Goal: Task Accomplishment & Management: Manage account settings

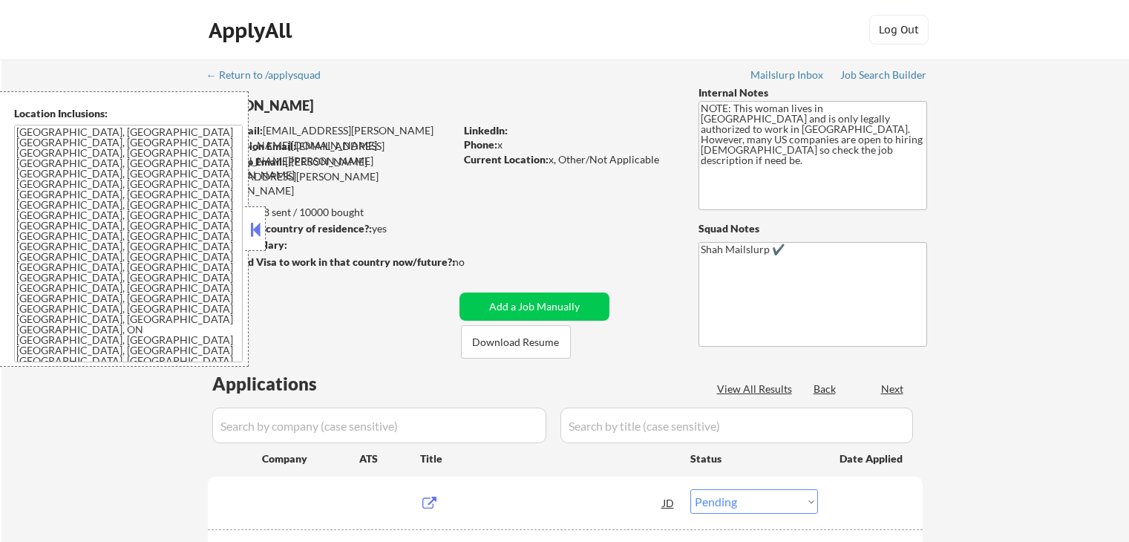
select select ""pending""
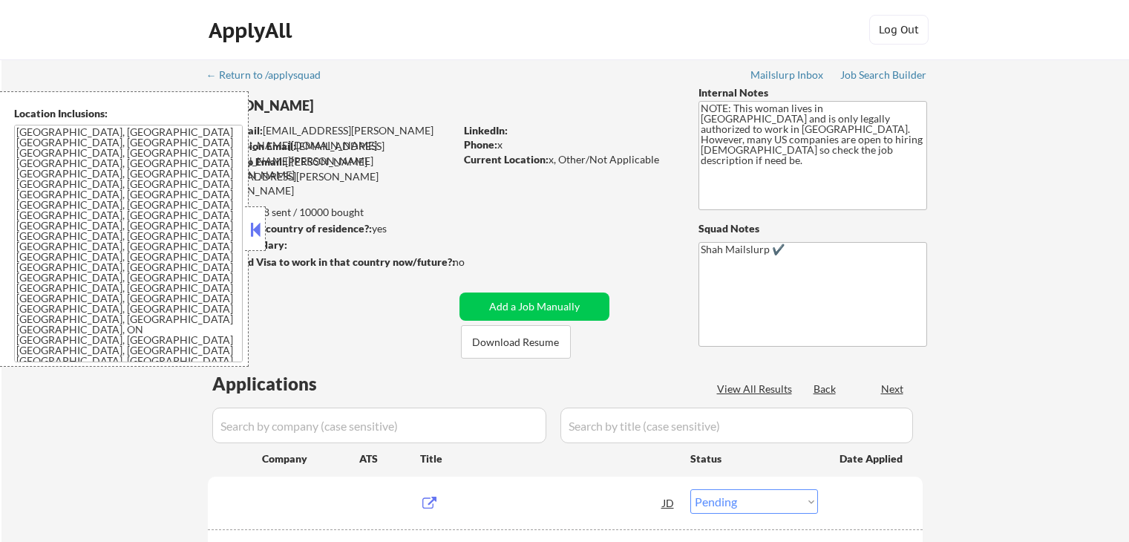
select select ""pending""
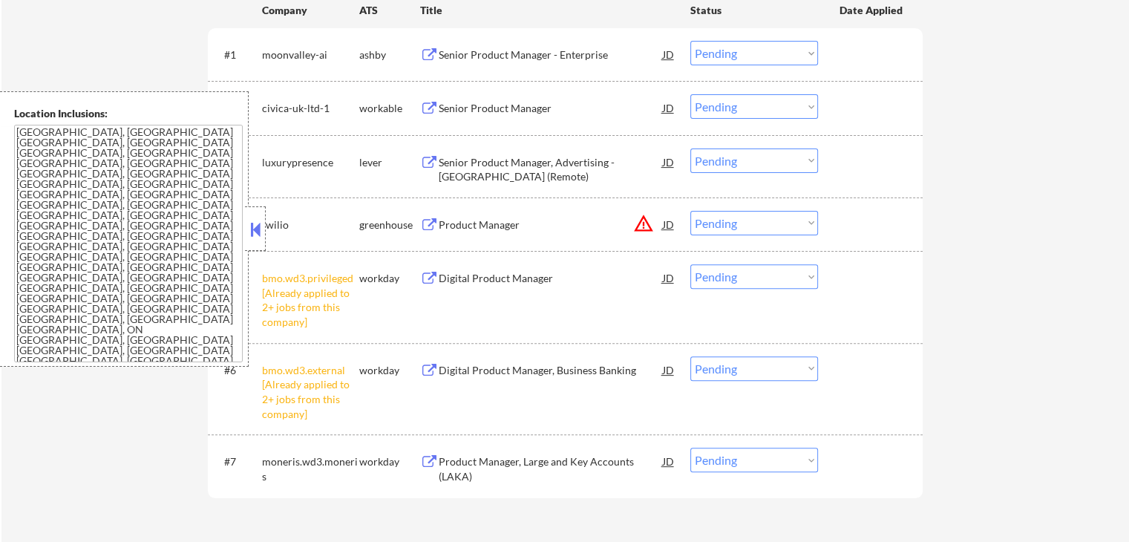
scroll to position [519, 0]
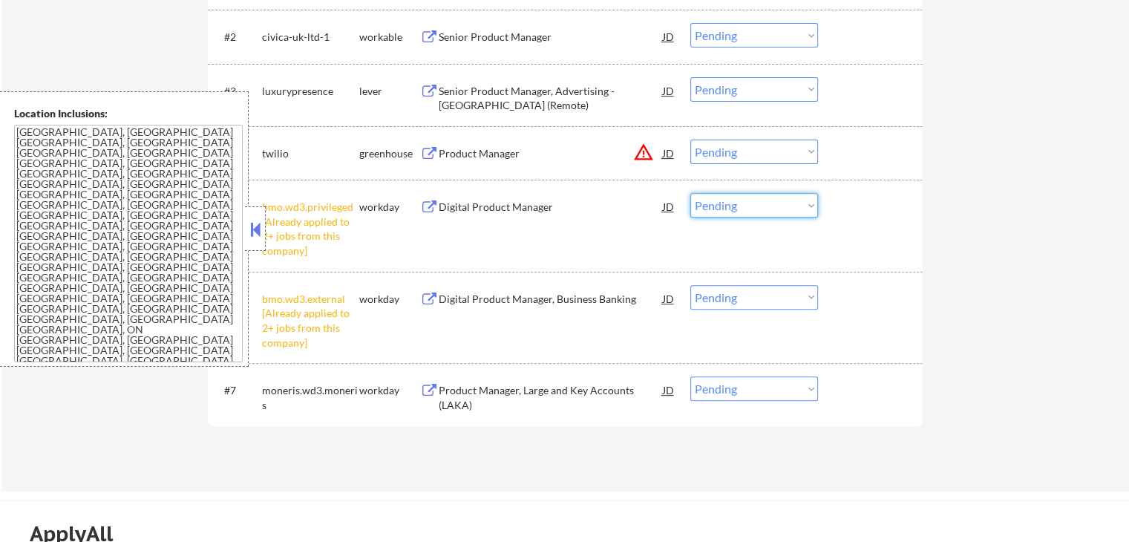
click at [763, 203] on select "Choose an option... Pending Applied Excluded (Questions) Excluded (Expired) Exc…" at bounding box center [754, 205] width 128 height 24
select select ""excluded__other_""
click at [690, 193] on select "Choose an option... Pending Applied Excluded (Questions) Excluded (Expired) Exc…" at bounding box center [754, 205] width 128 height 24
click at [732, 302] on select "Choose an option... Pending Applied Excluded (Questions) Excluded (Expired) Exc…" at bounding box center [754, 297] width 128 height 24
select select ""excluded__other_""
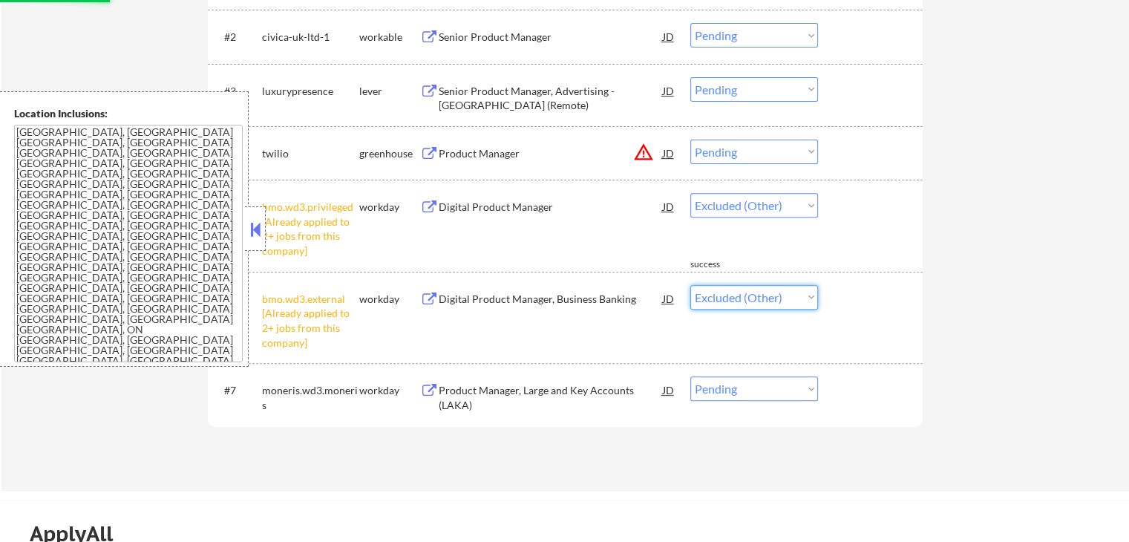
click at [690, 285] on select "Choose an option... Pending Applied Excluded (Questions) Excluded (Expired) Exc…" at bounding box center [754, 297] width 128 height 24
select select ""pending""
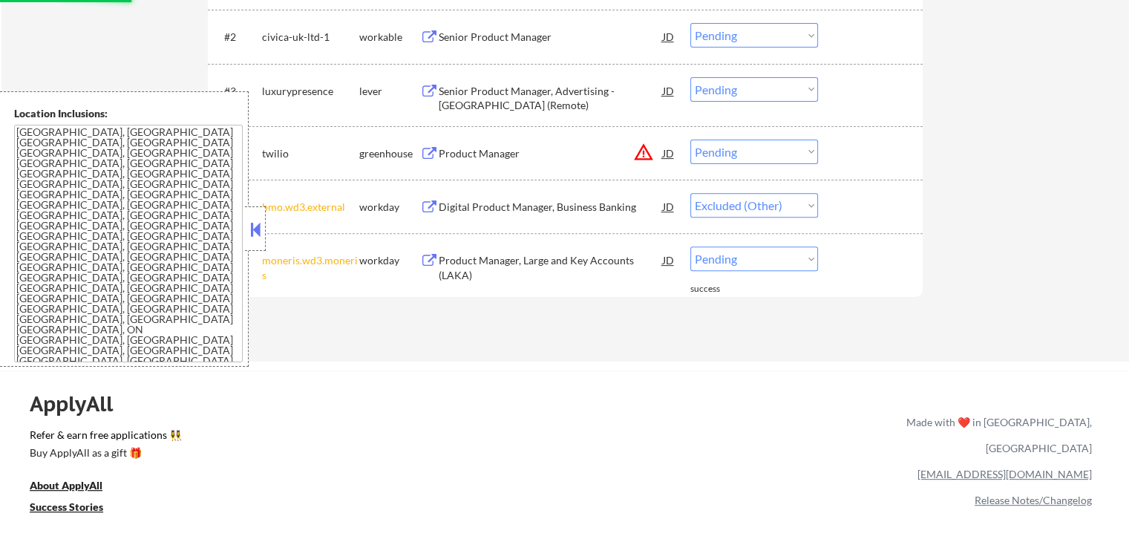
select select ""pending""
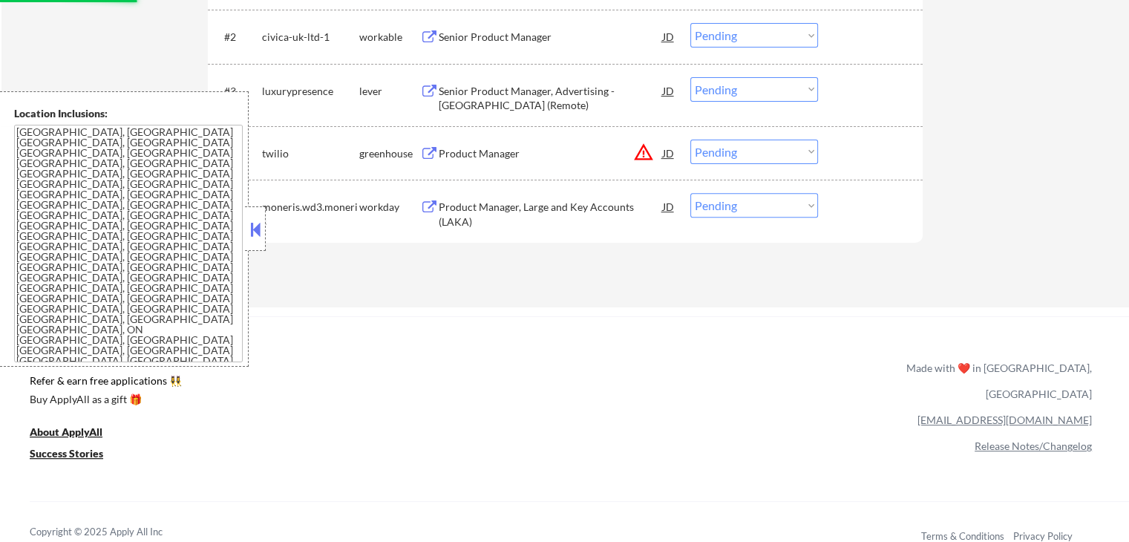
click at [643, 151] on button "warning_amber" at bounding box center [643, 152] width 21 height 21
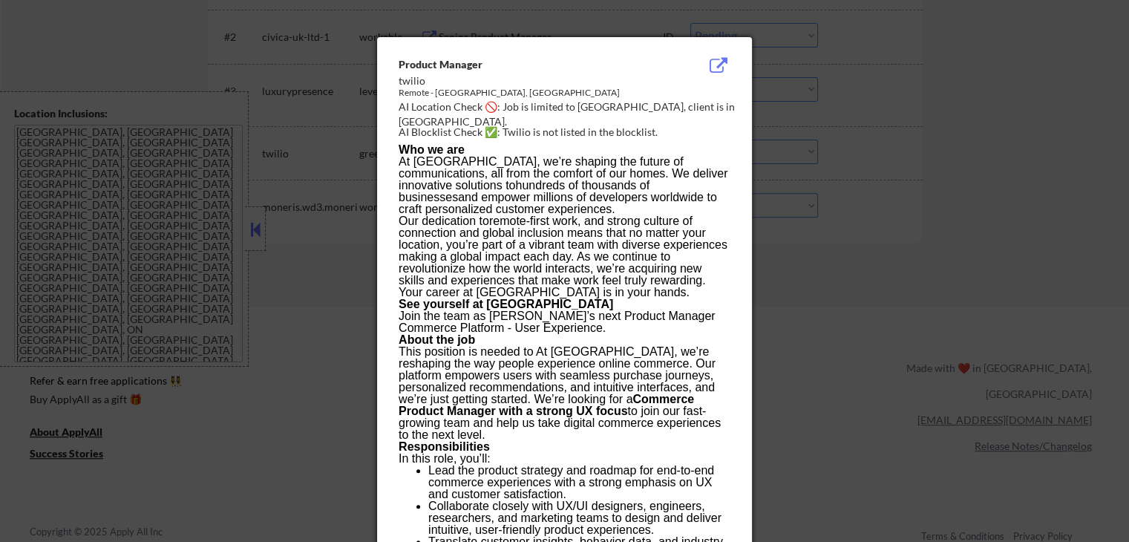
click at [915, 127] on div at bounding box center [564, 271] width 1129 height 542
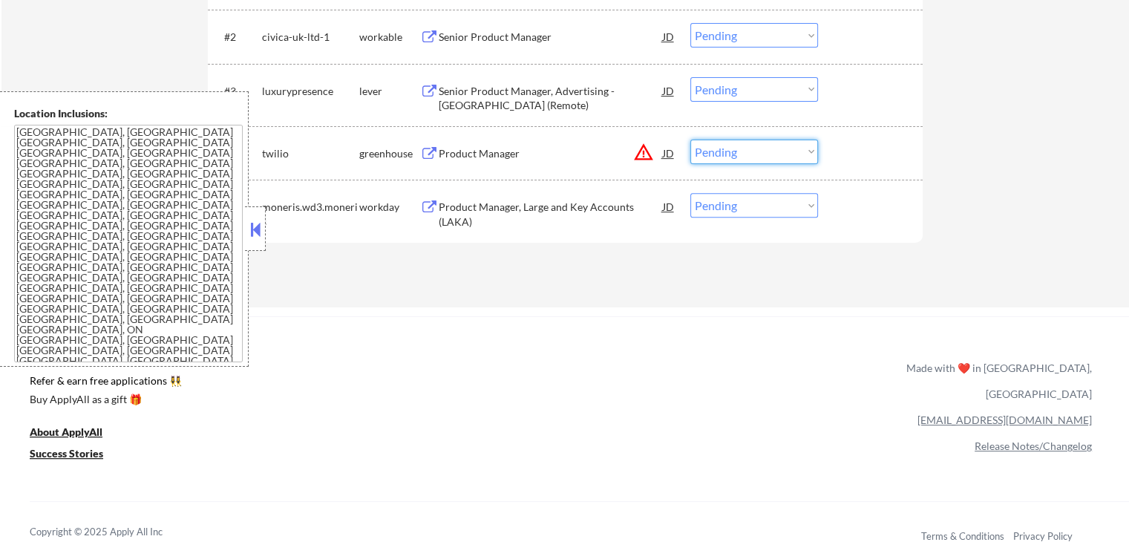
click at [735, 146] on select "Choose an option... Pending Applied Excluded (Questions) Excluded (Expired) Exc…" at bounding box center [754, 151] width 128 height 24
click at [690, 139] on select "Choose an option... Pending Applied Excluded (Questions) Excluded (Expired) Exc…" at bounding box center [754, 151] width 128 height 24
select select ""pending""
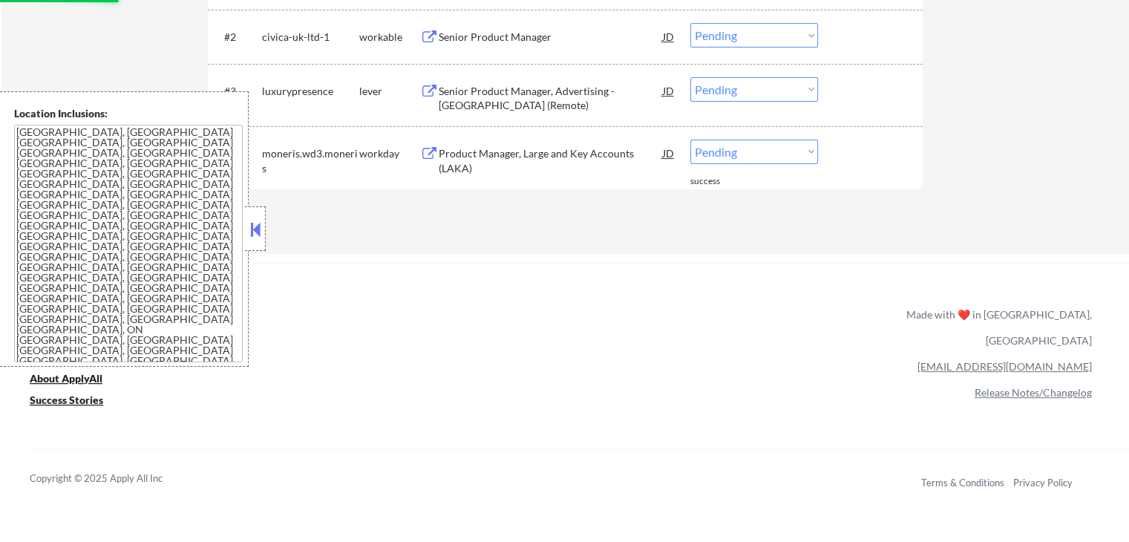
click at [534, 333] on link "Refer & earn free applications 👯‍♀️" at bounding box center [313, 330] width 566 height 16
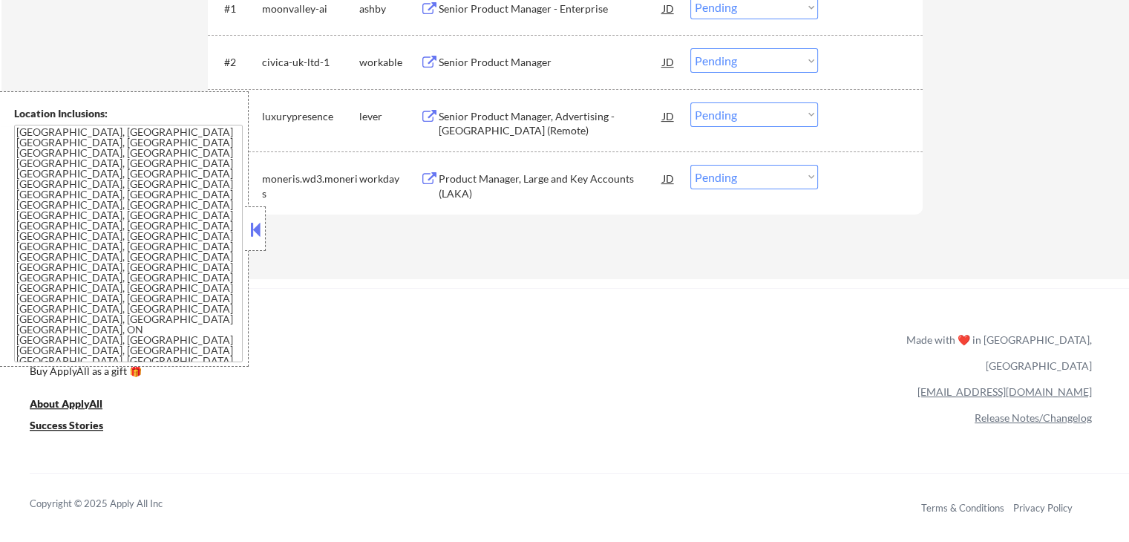
scroll to position [344, 0]
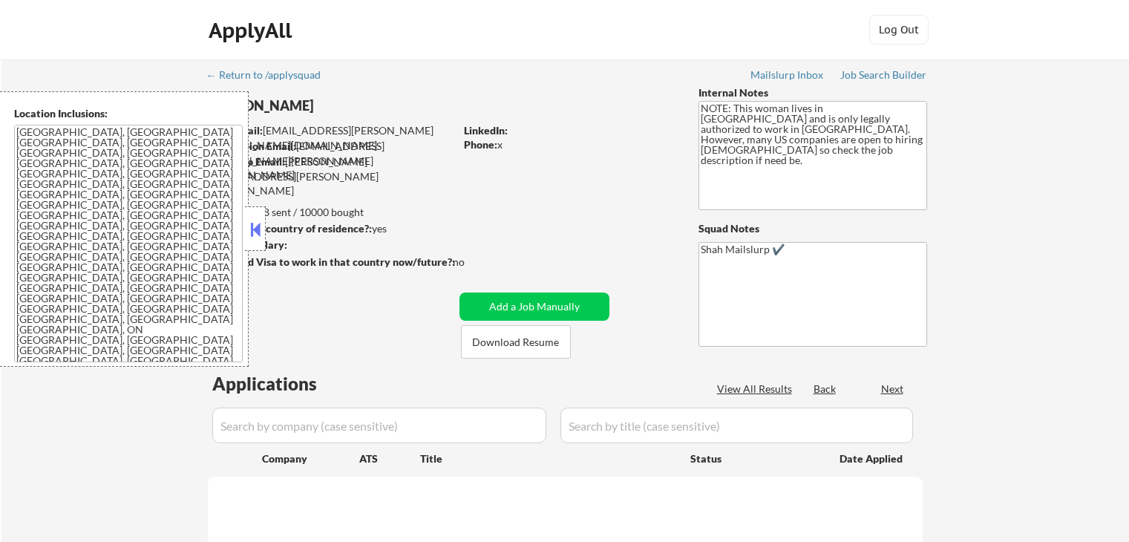
scroll to position [299, 0]
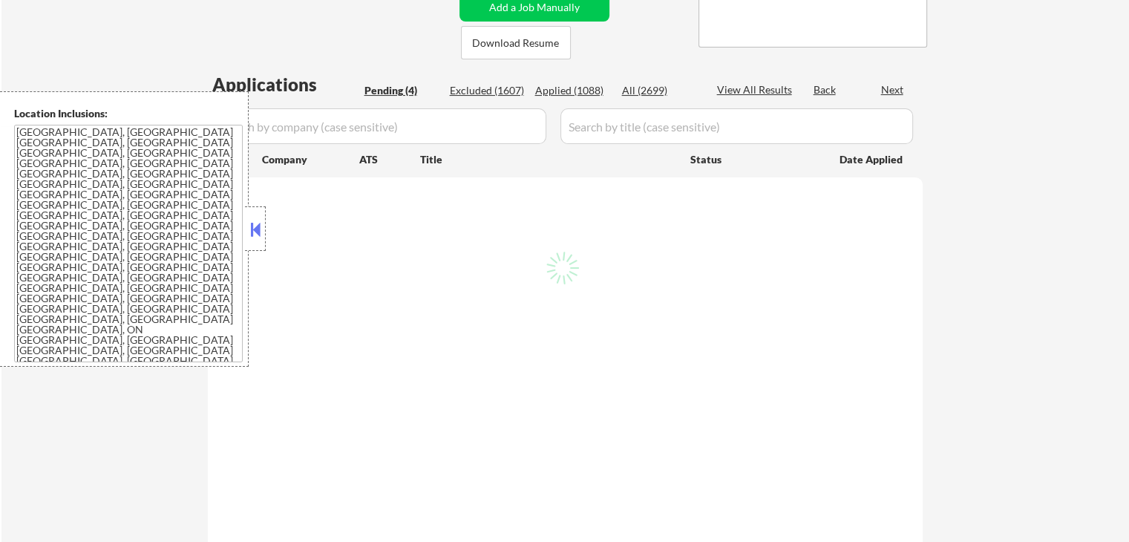
select select ""pending""
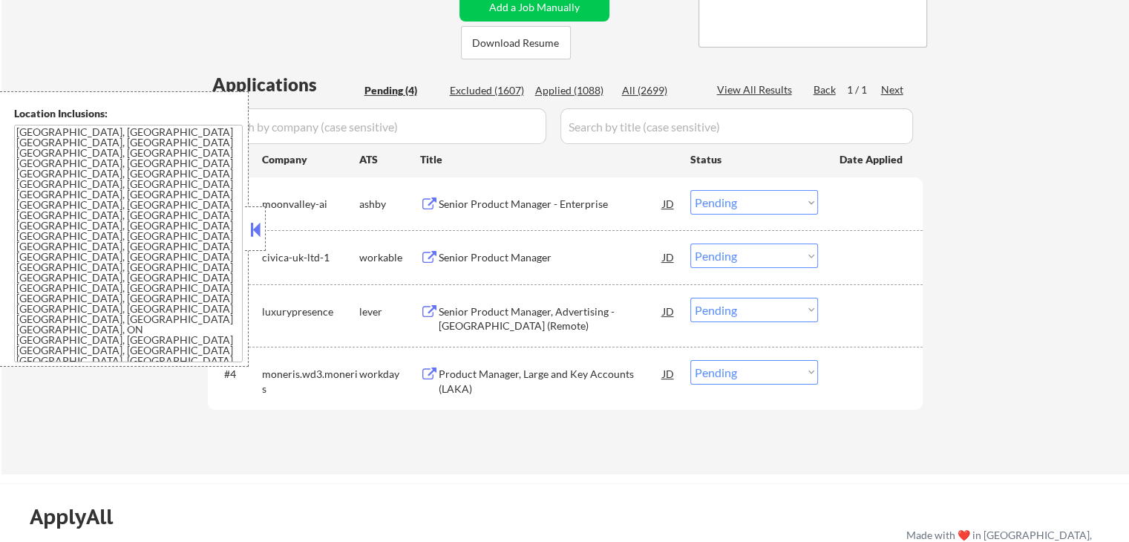
click at [427, 206] on button at bounding box center [429, 204] width 19 height 14
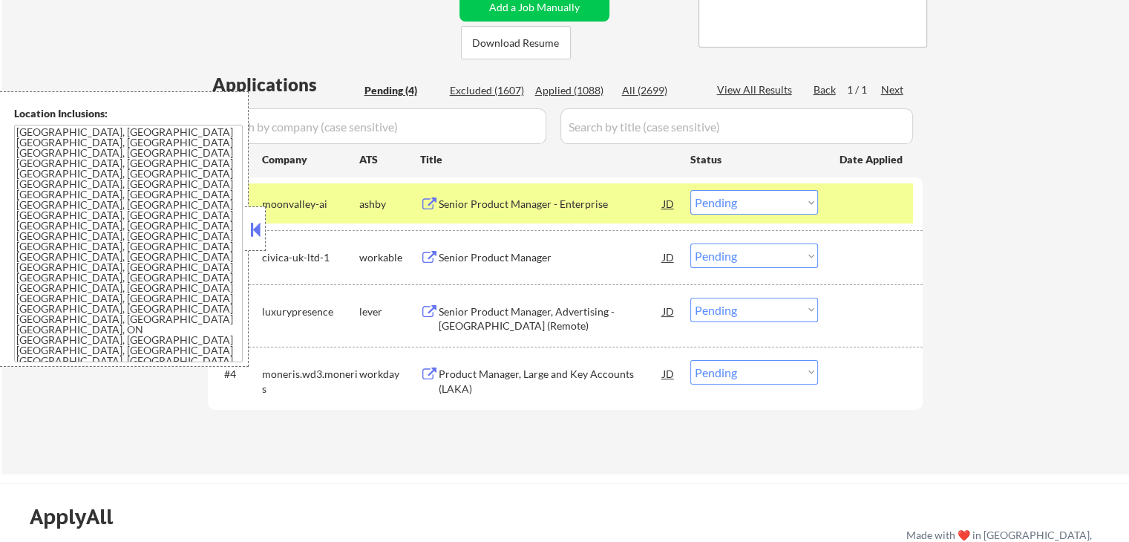
click at [729, 203] on select "Choose an option... Pending Applied Excluded (Questions) Excluded (Expired) Exc…" at bounding box center [754, 202] width 128 height 24
click at [690, 190] on select "Choose an option... Pending Applied Excluded (Questions) Excluded (Expired) Exc…" at bounding box center [754, 202] width 128 height 24
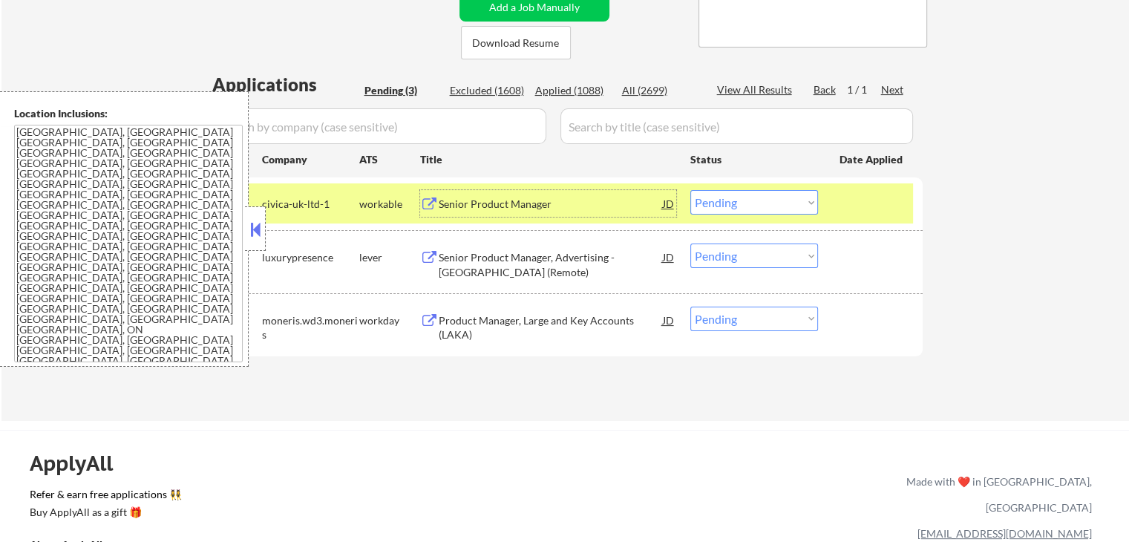
click at [427, 194] on div "Senior Product Manager JD" at bounding box center [548, 203] width 256 height 27
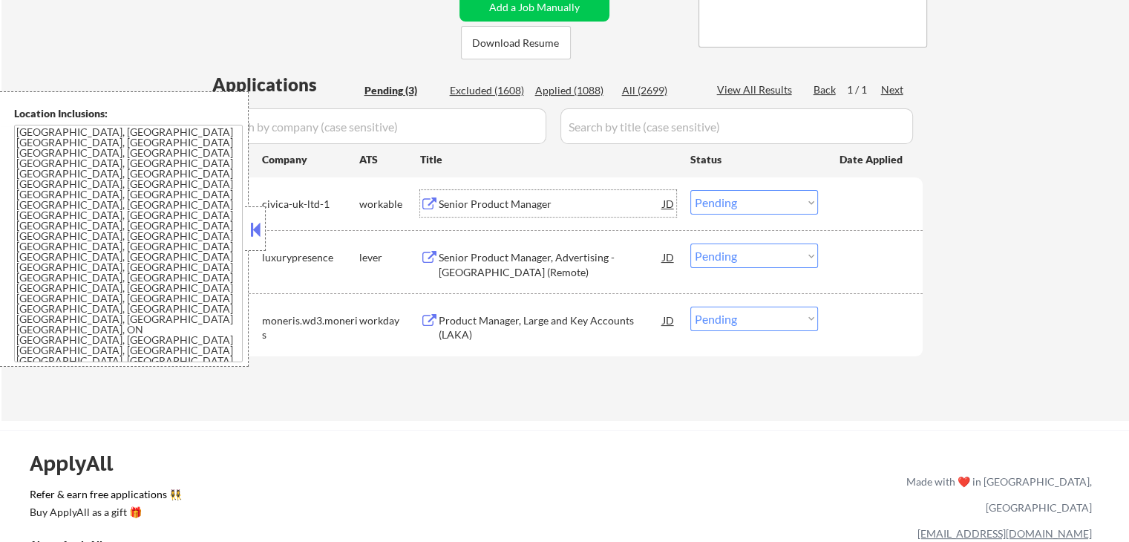
click at [725, 203] on select "Choose an option... Pending Applied Excluded (Questions) Excluded (Expired) Exc…" at bounding box center [754, 202] width 128 height 24
click at [690, 190] on select "Choose an option... Pending Applied Excluded (Questions) Excluded (Expired) Exc…" at bounding box center [754, 202] width 128 height 24
click at [432, 253] on button at bounding box center [429, 258] width 19 height 14
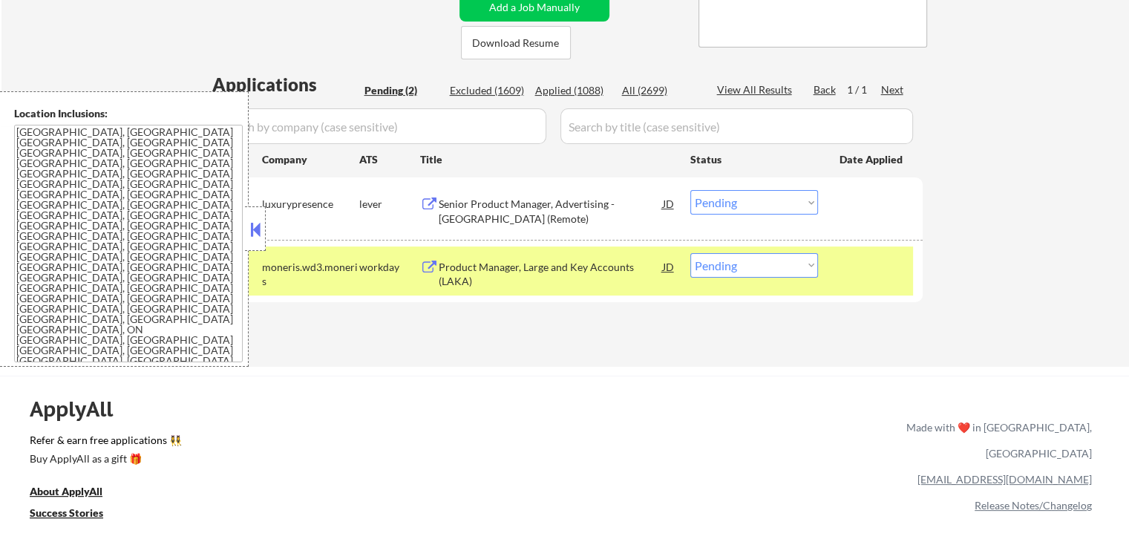
click at [724, 209] on select "Choose an option... Pending Applied Excluded (Questions) Excluded (Expired) Exc…" at bounding box center [754, 202] width 128 height 24
click at [690, 190] on select "Choose an option... Pending Applied Excluded (Questions) Excluded (Expired) Exc…" at bounding box center [754, 202] width 128 height 24
click at [427, 263] on button at bounding box center [429, 267] width 19 height 14
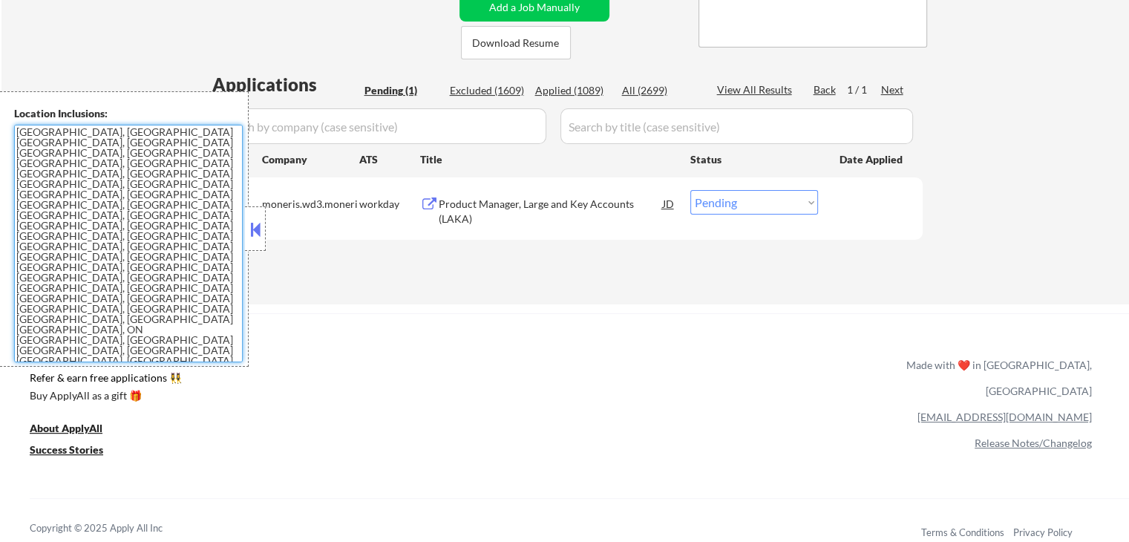
drag, startPoint x: 698, startPoint y: 195, endPoint x: 709, endPoint y: 200, distance: 11.3
click at [699, 195] on select "Choose an option... Pending Applied Excluded (Questions) Excluded (Expired) Exc…" at bounding box center [754, 202] width 128 height 24
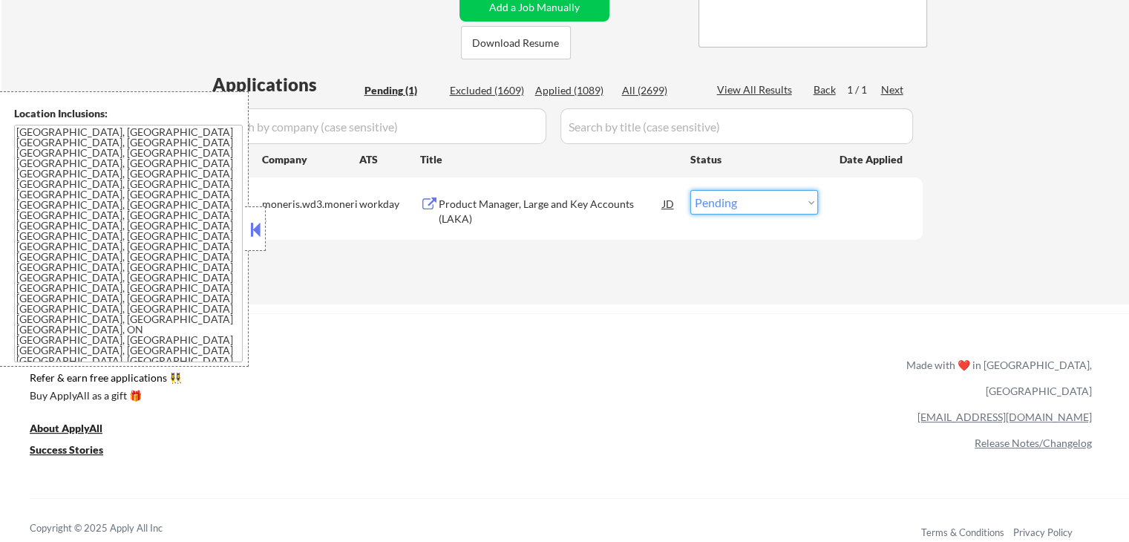
select select ""applied""
click at [690, 190] on select "Choose an option... Pending Applied Excluded (Questions) Excluded (Expired) Exc…" at bounding box center [754, 202] width 128 height 24
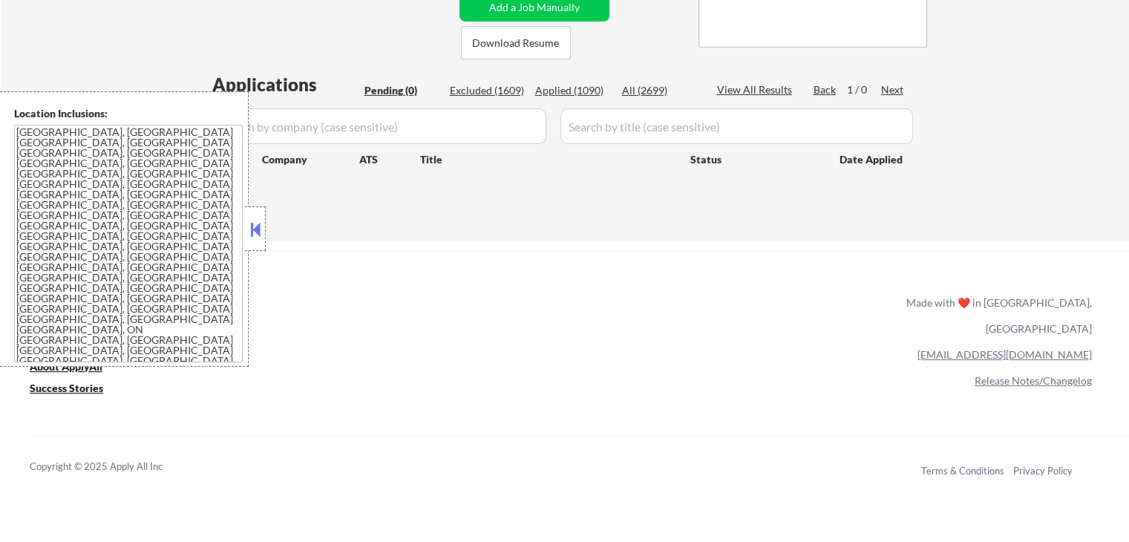
click at [568, 88] on div "Applied (1090)" at bounding box center [572, 90] width 74 height 15
select select ""applied""
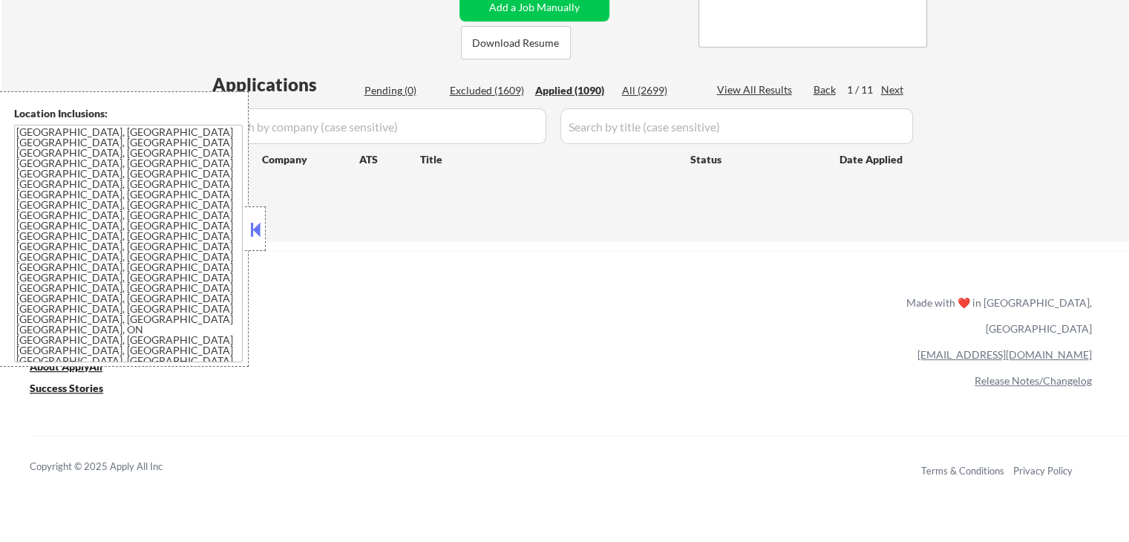
select select ""applied""
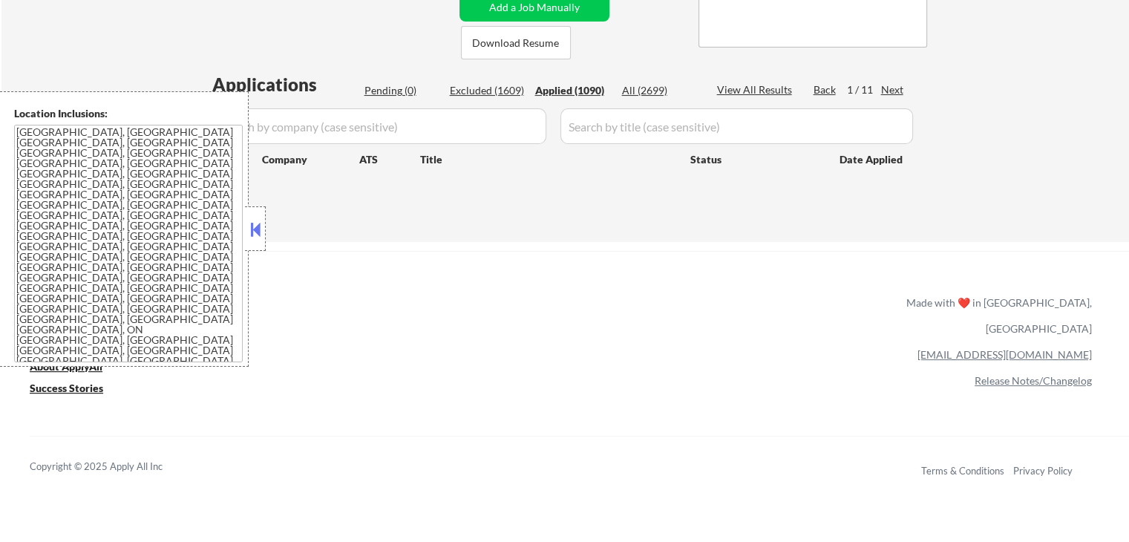
select select ""applied""
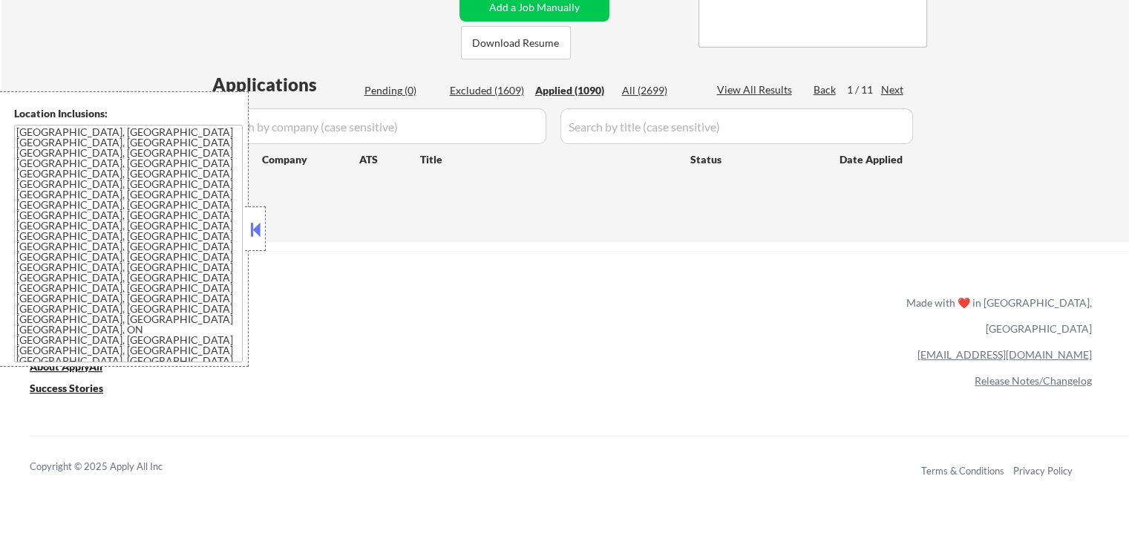
select select ""applied""
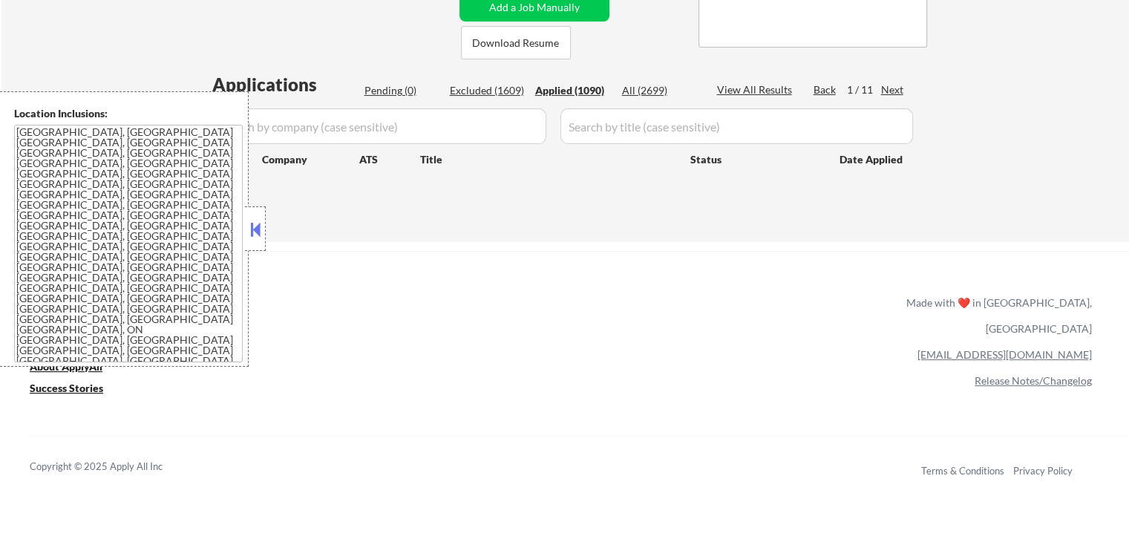
select select ""applied""
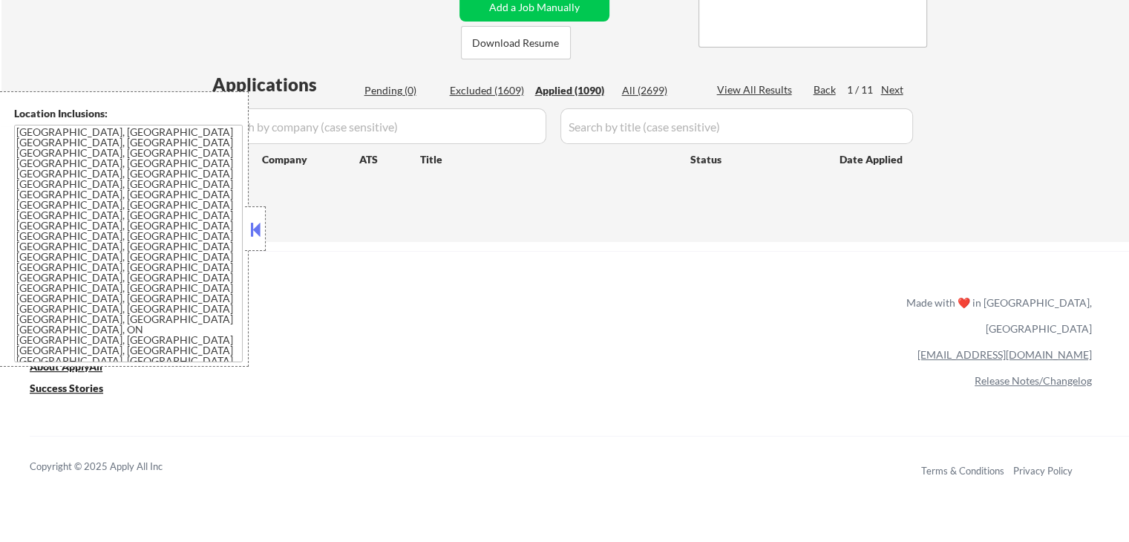
select select ""applied""
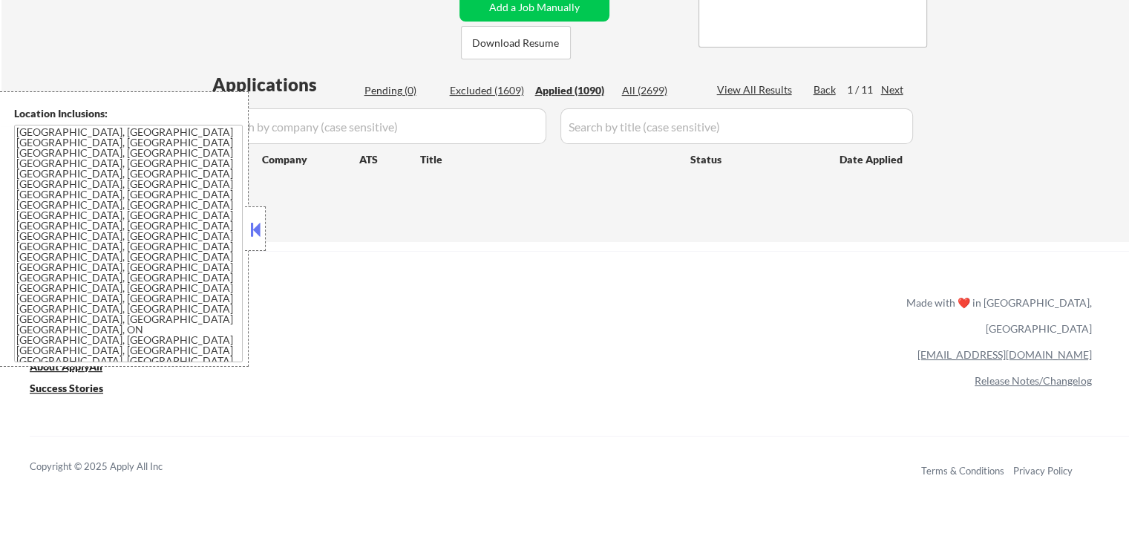
select select ""applied""
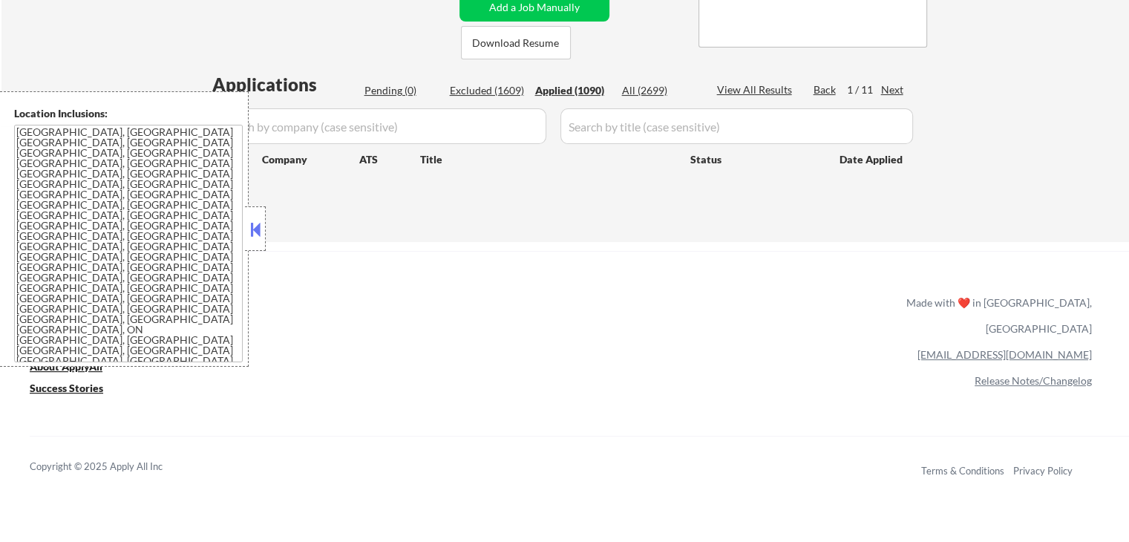
select select ""applied""
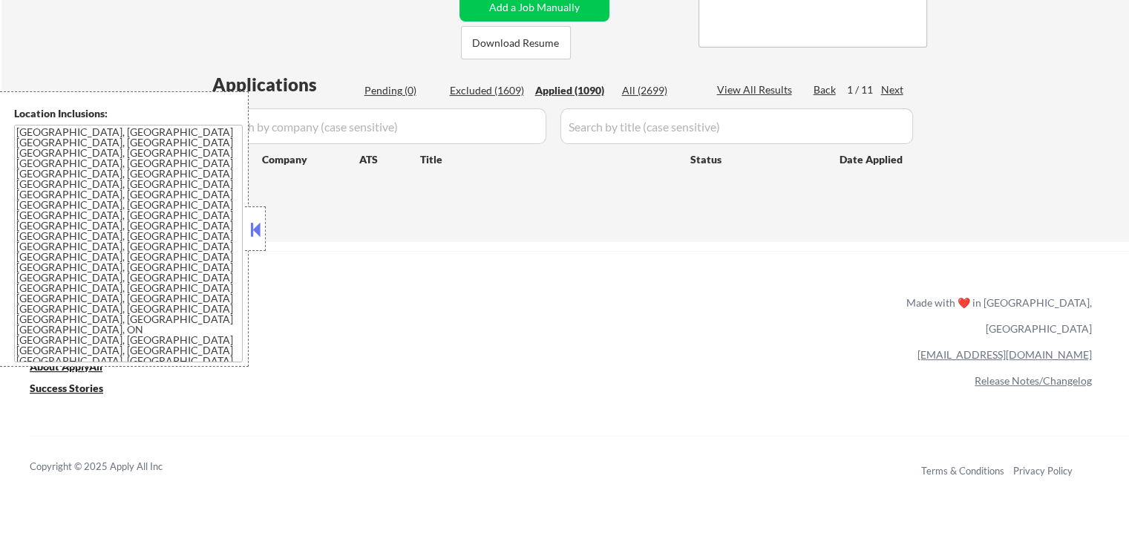
select select ""applied""
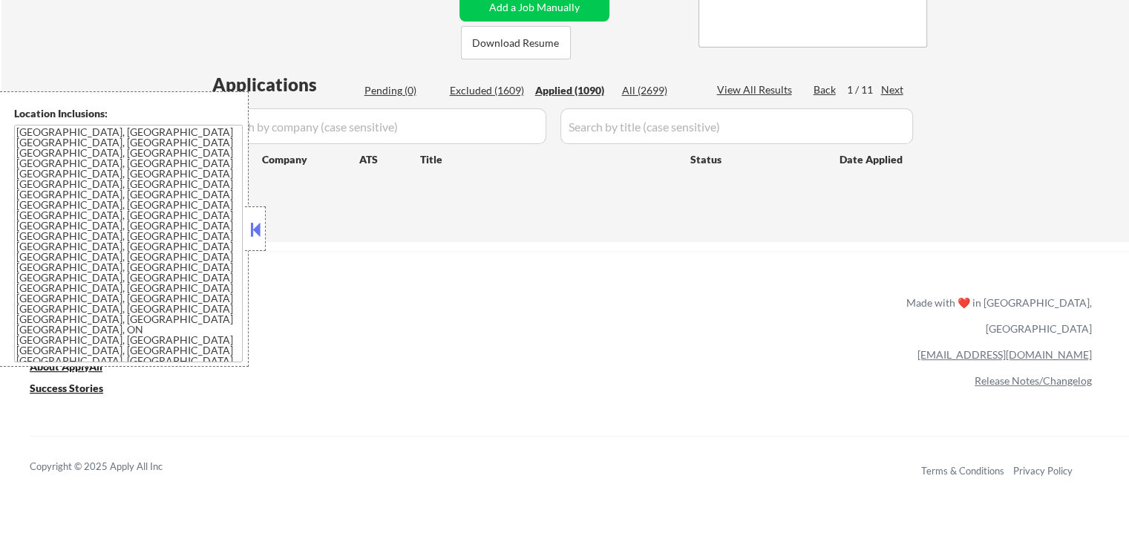
select select ""applied""
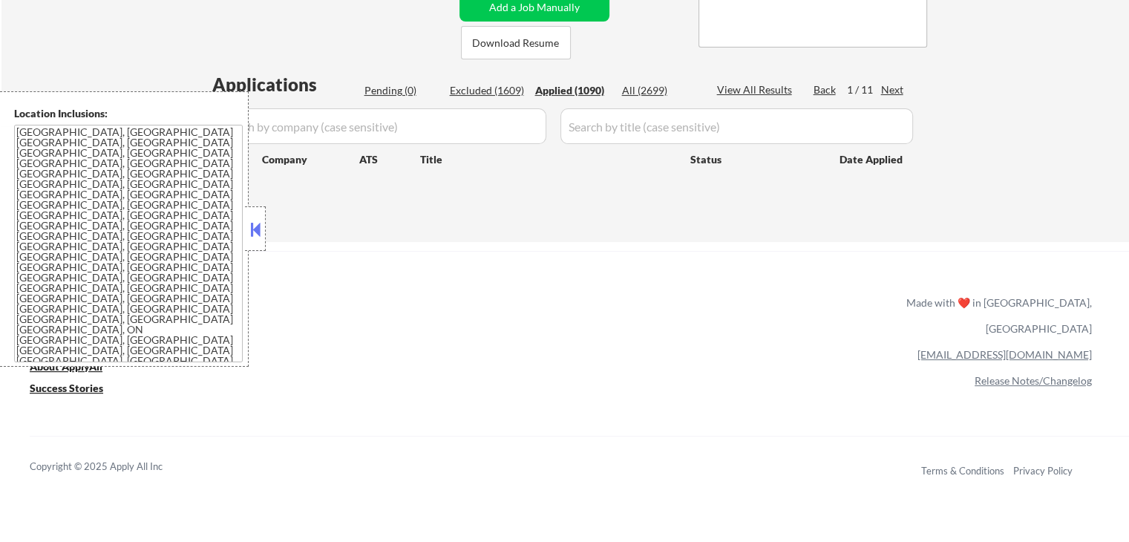
select select ""applied""
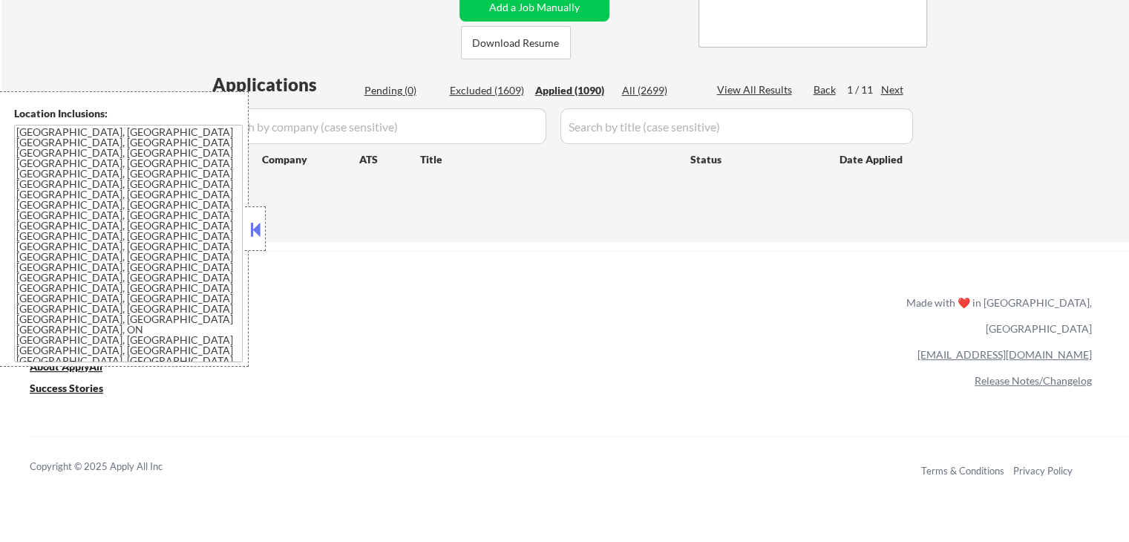
select select ""applied""
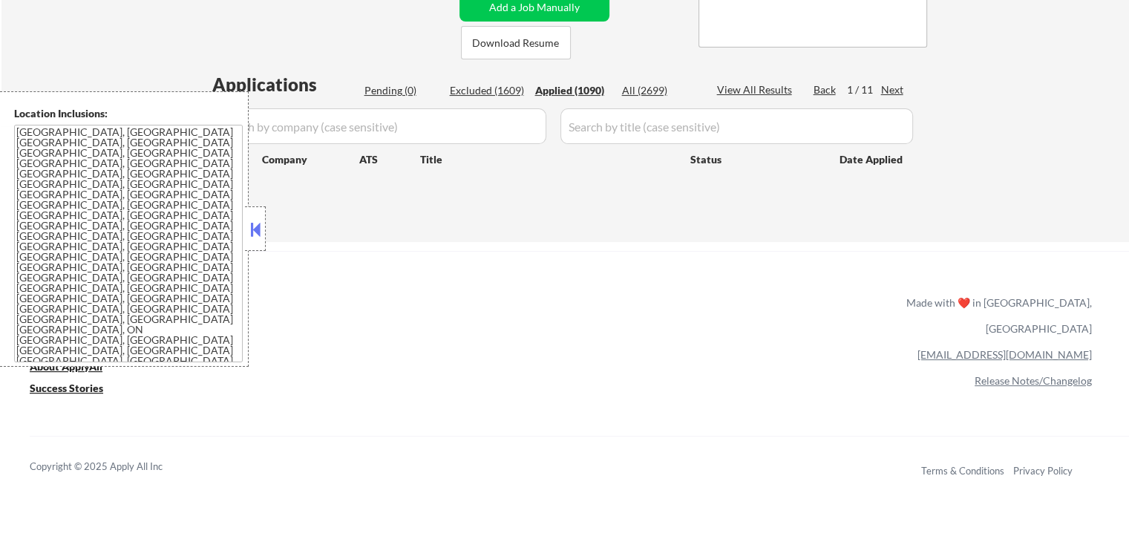
select select ""applied""
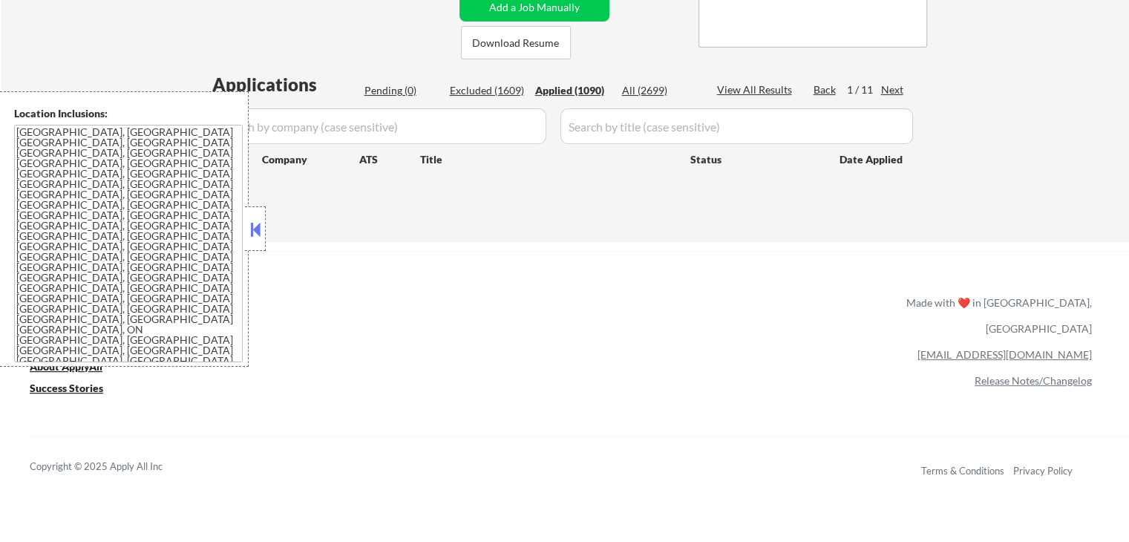
select select ""applied""
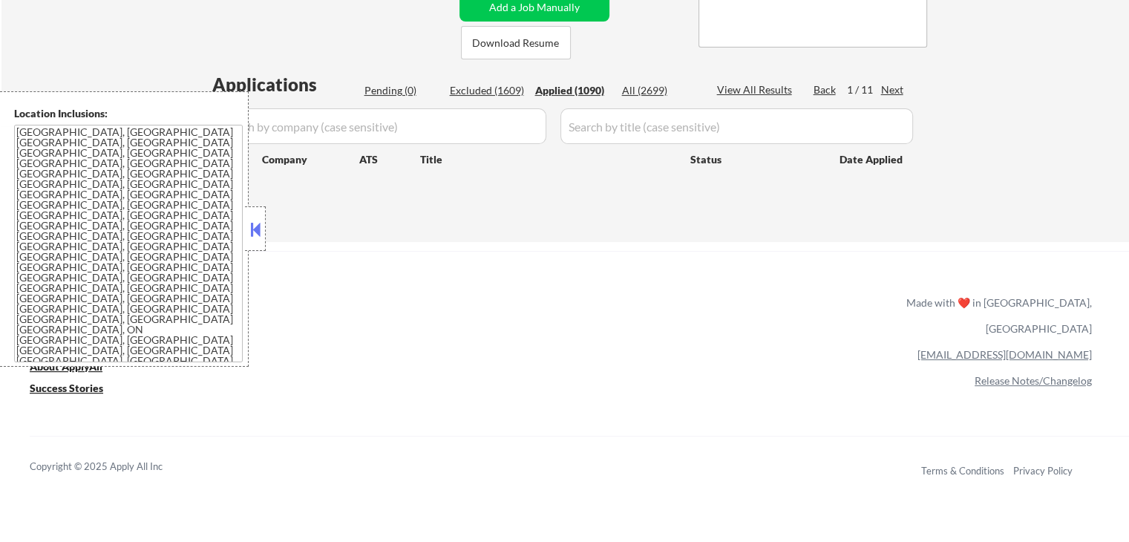
select select ""applied""
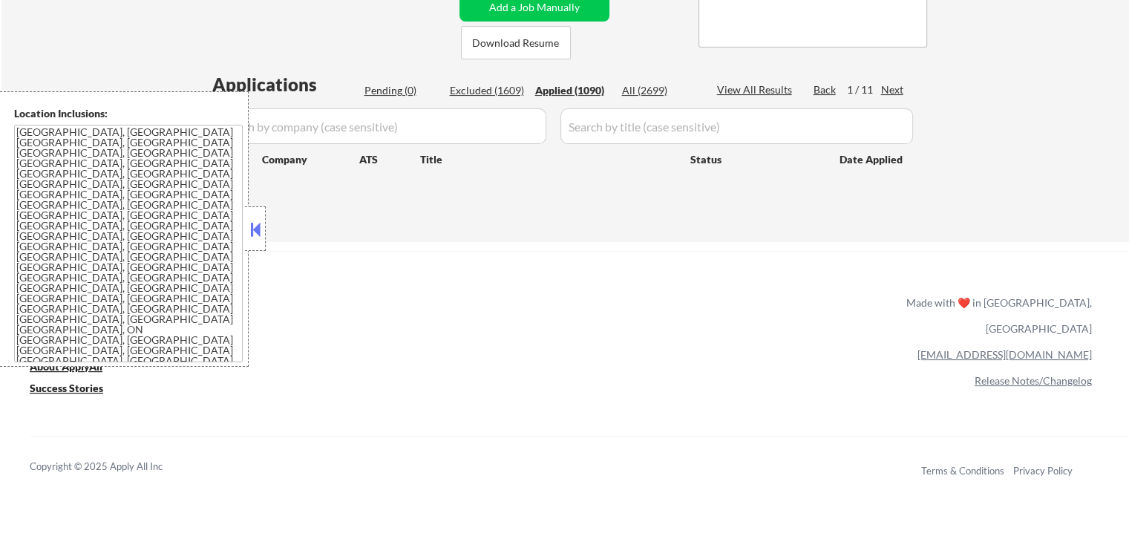
select select ""applied""
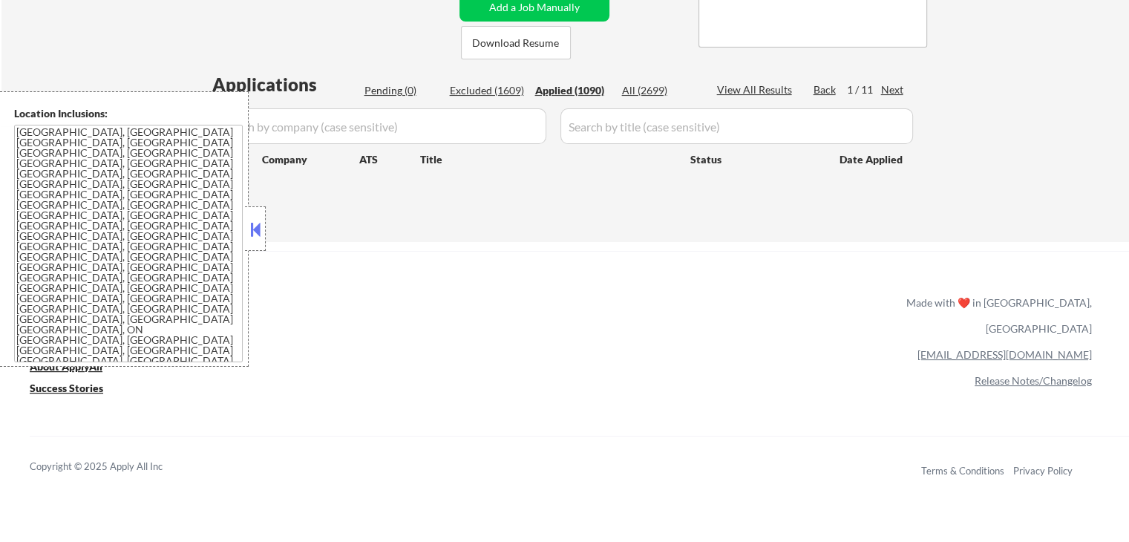
select select ""applied""
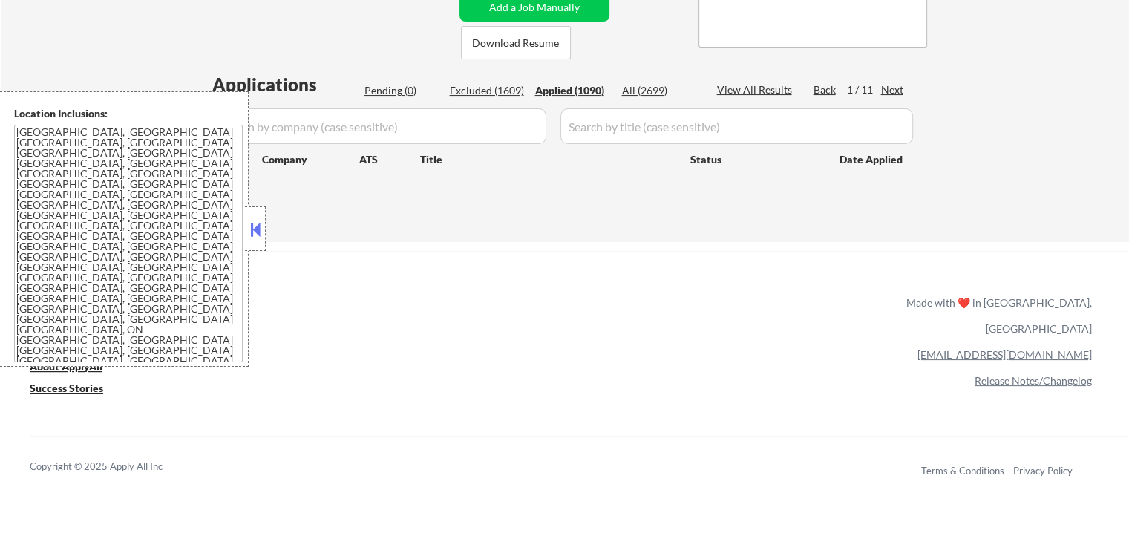
select select ""applied""
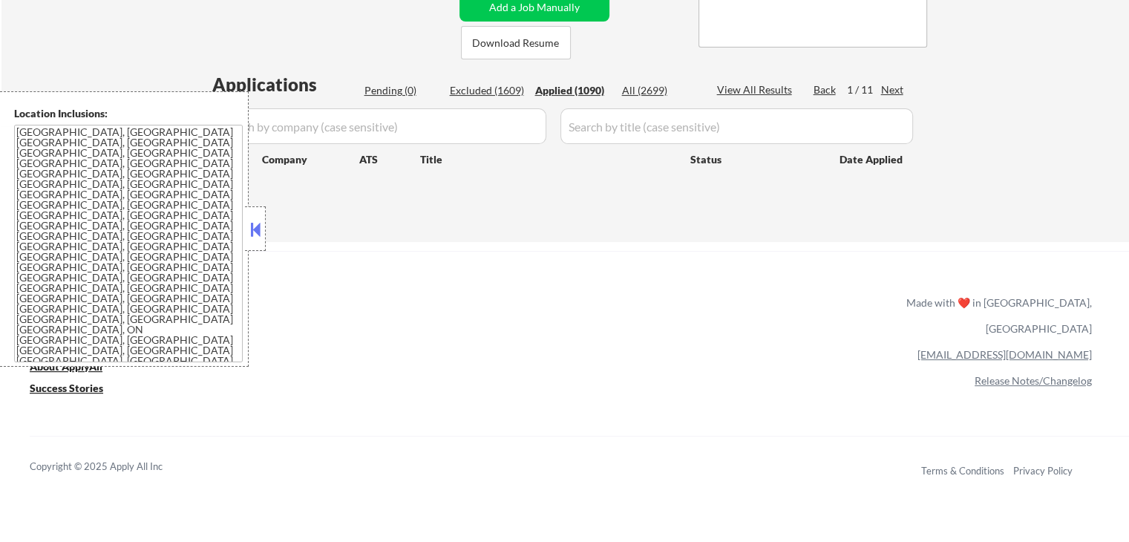
select select ""applied""
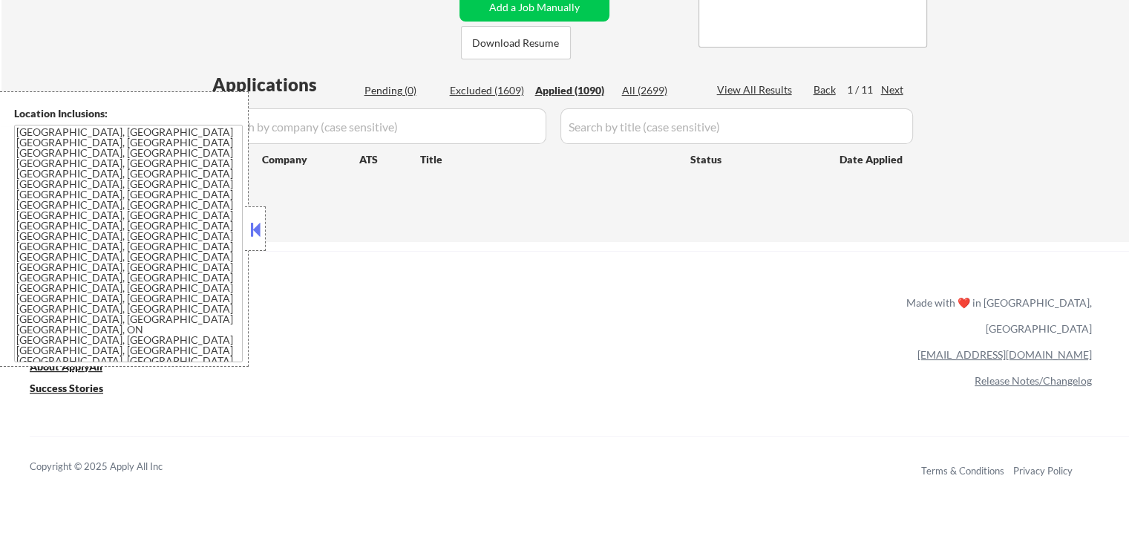
select select ""applied""
